Goal: Transaction & Acquisition: Purchase product/service

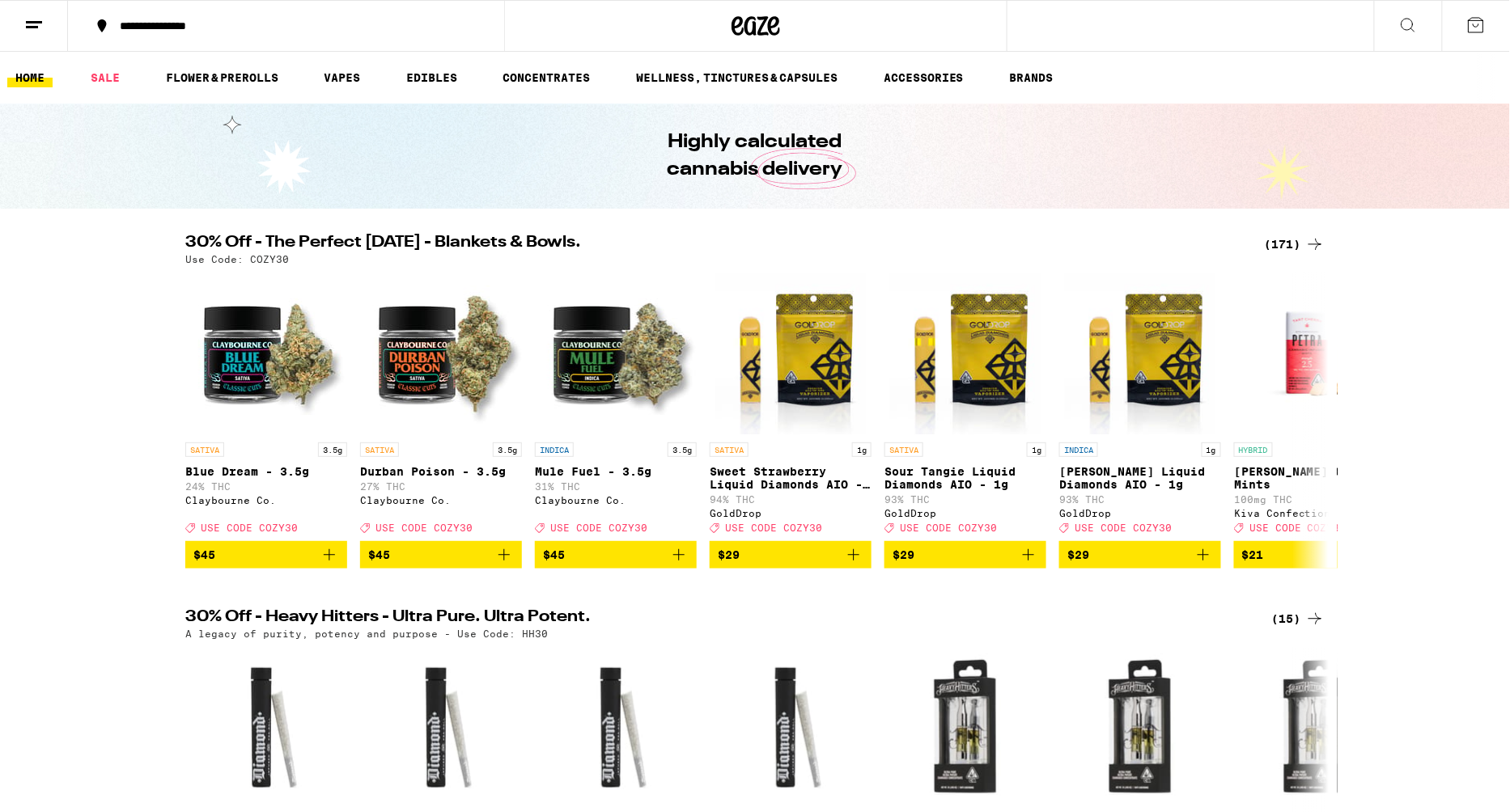
click at [1288, 248] on div "(171)" at bounding box center [1295, 244] width 60 height 20
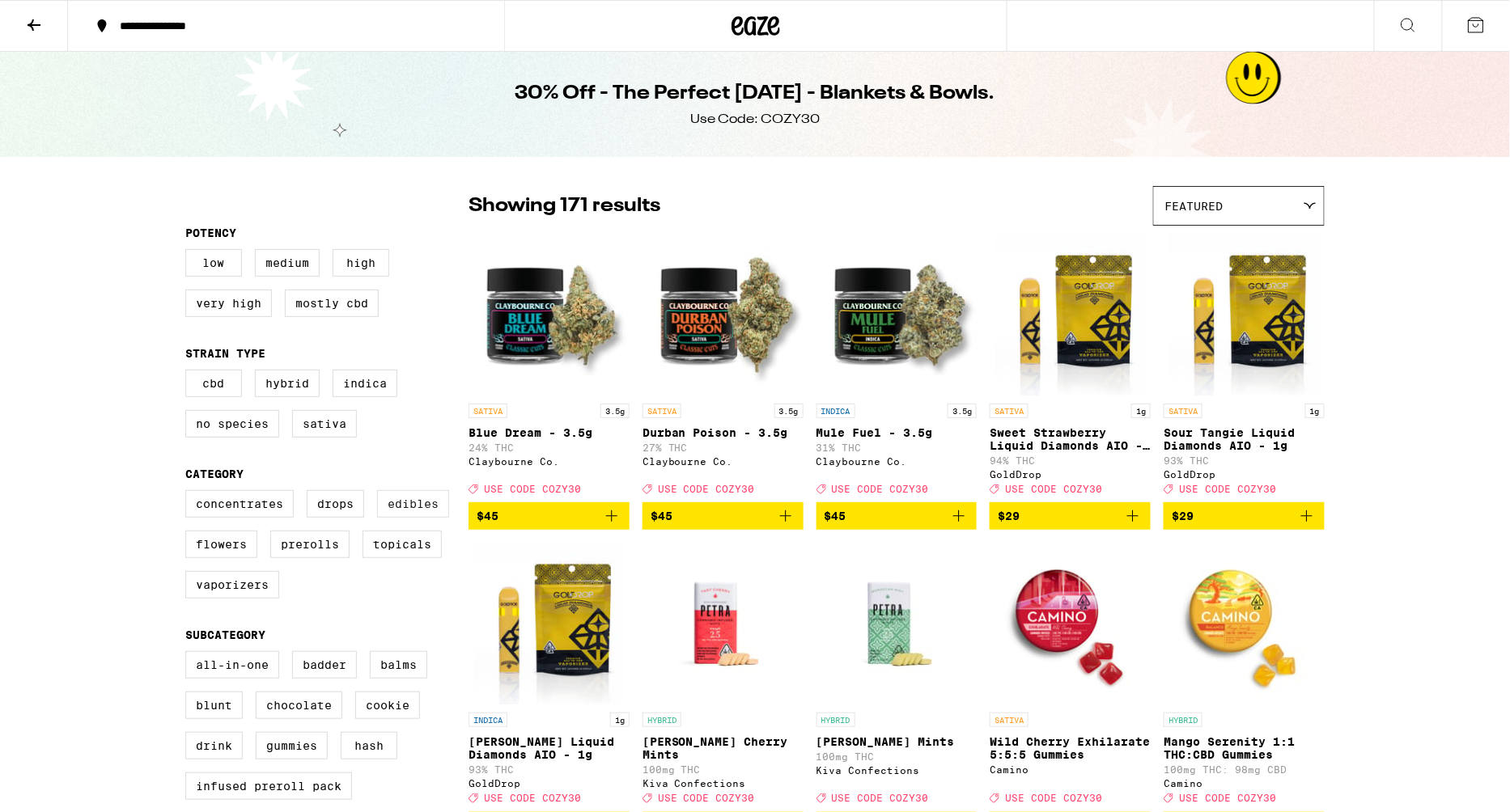
click at [410, 502] on label "Edibles" at bounding box center [412, 504] width 72 height 28
click at [189, 493] on input "Edibles" at bounding box center [188, 492] width 1 height 1
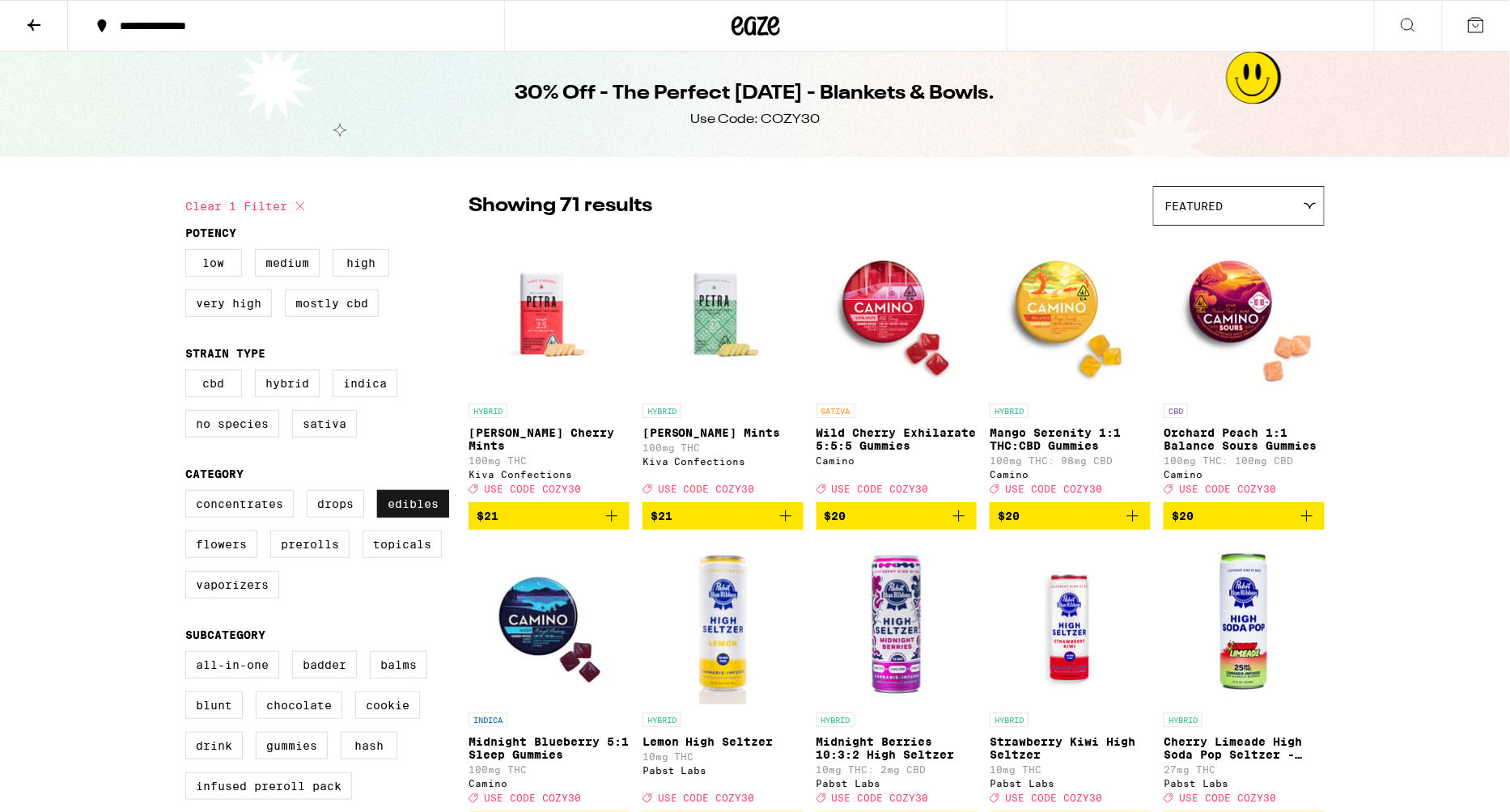
click at [408, 508] on label "Edibles" at bounding box center [412, 504] width 72 height 28
click at [189, 493] on input "Edibles" at bounding box center [188, 492] width 1 height 1
checkbox input "false"
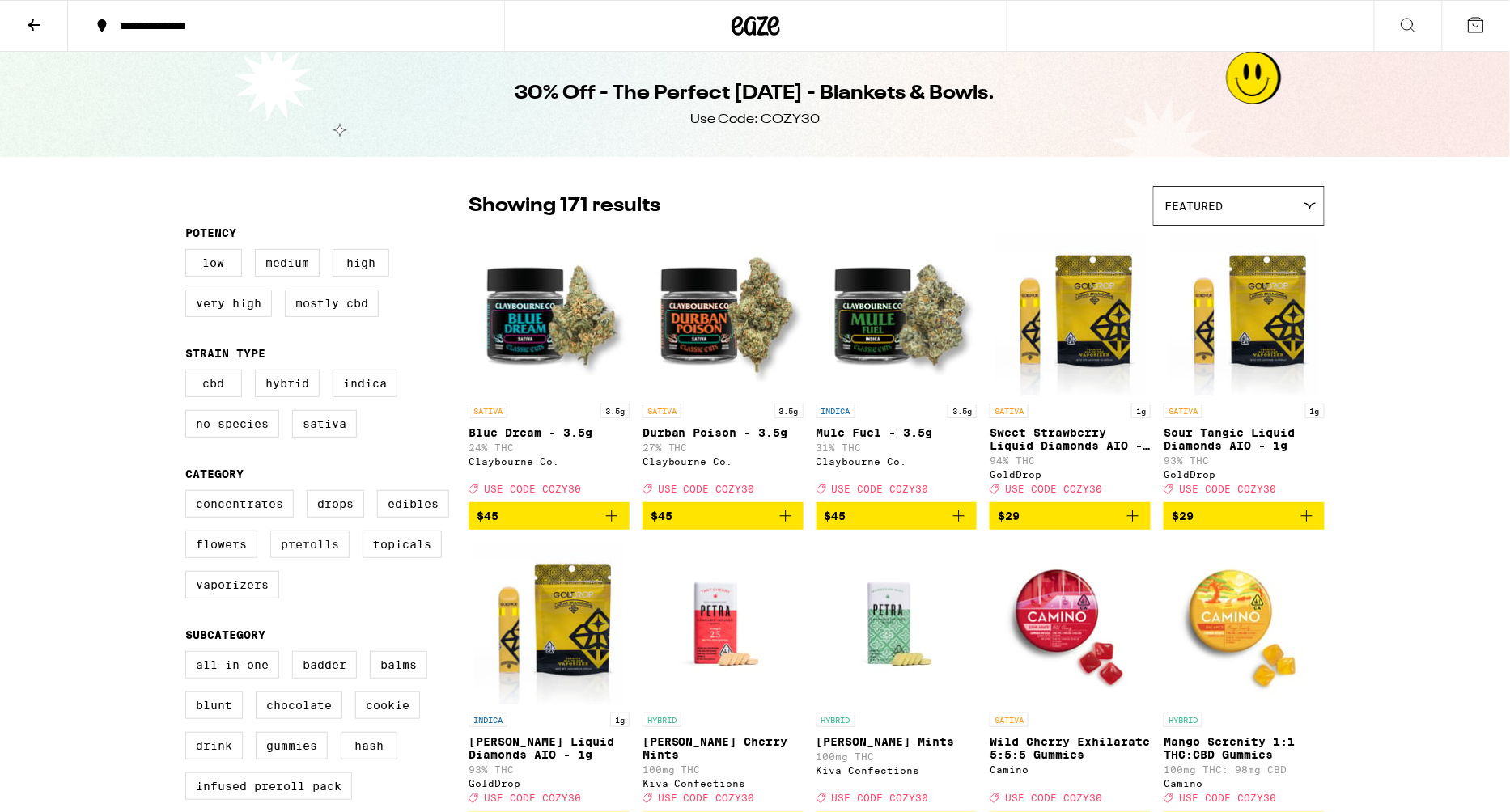
click at [333, 556] on label "Prerolls" at bounding box center [310, 544] width 79 height 28
click at [189, 493] on input "Prerolls" at bounding box center [188, 492] width 1 height 1
checkbox input "true"
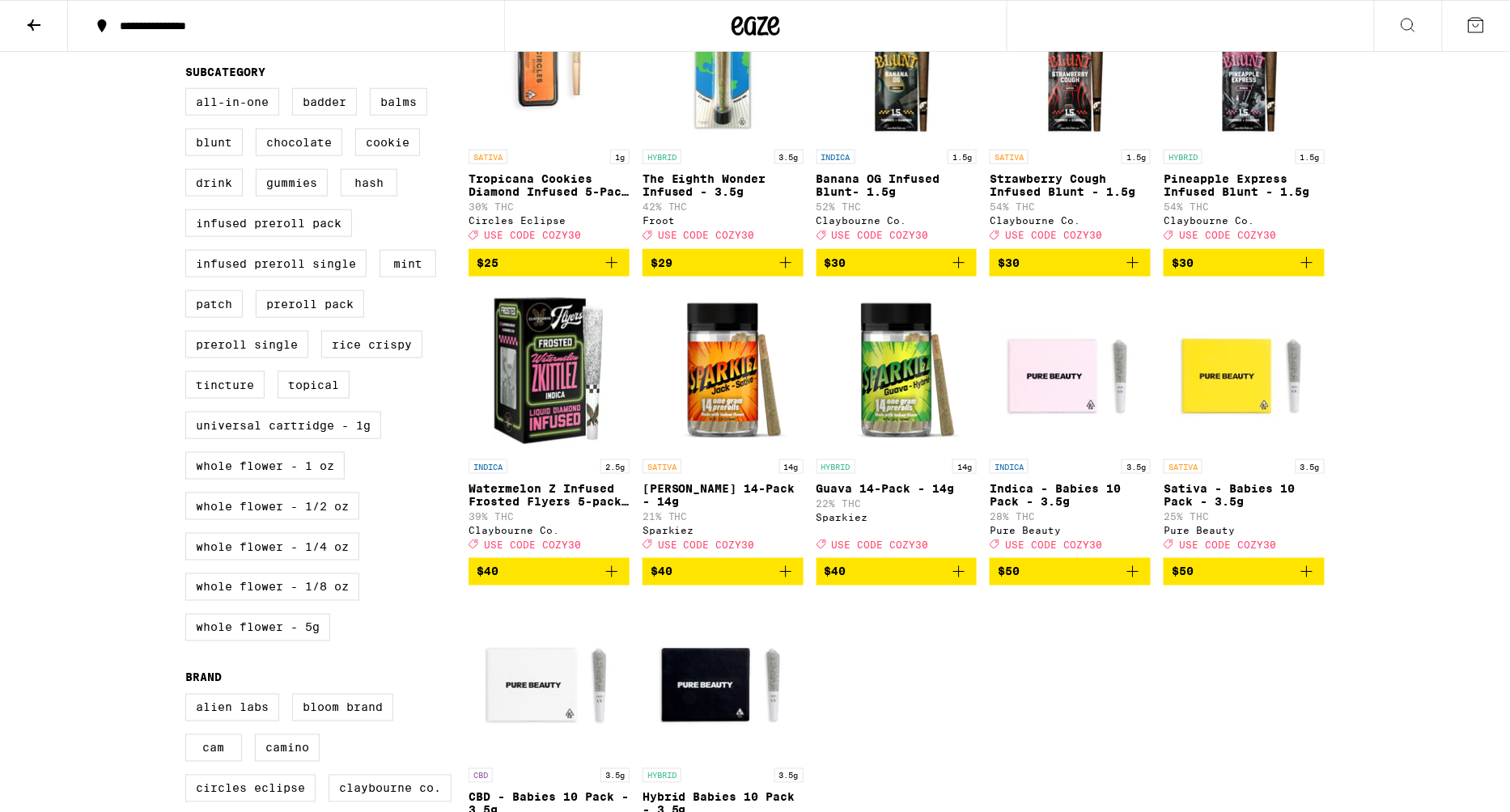
scroll to position [568, 0]
